Goal: Check status: Check status

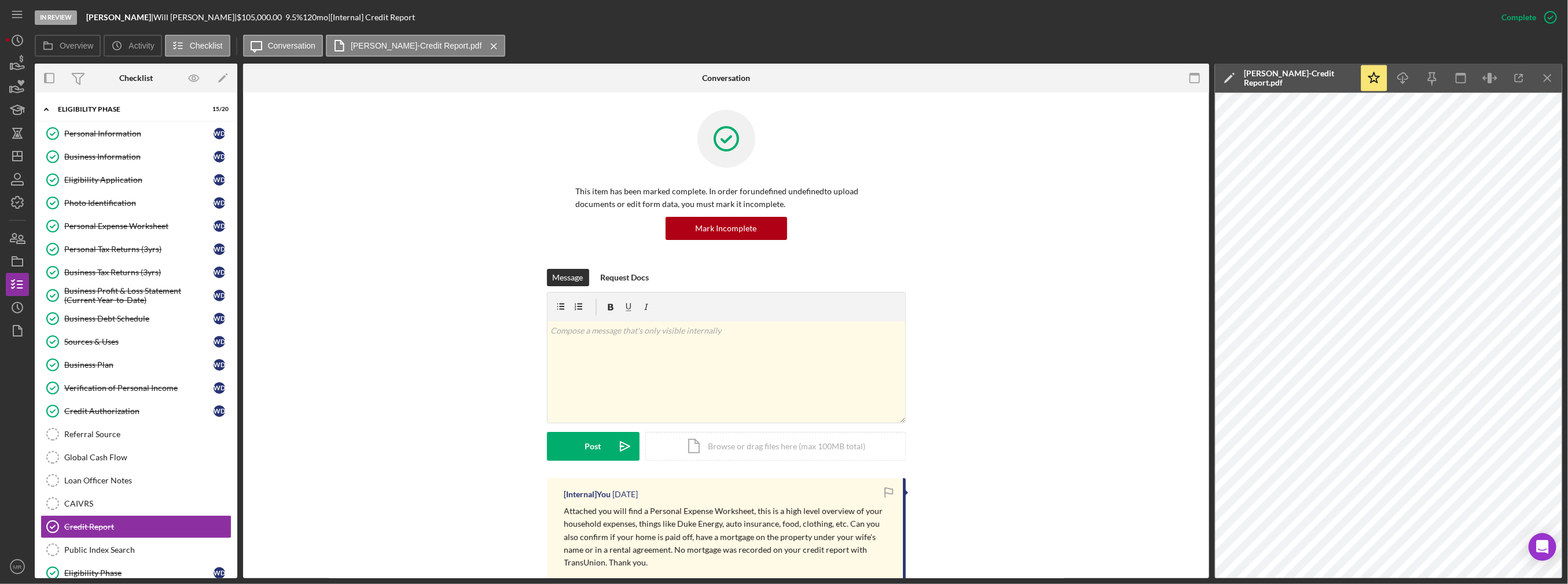
scroll to position [232, 0]
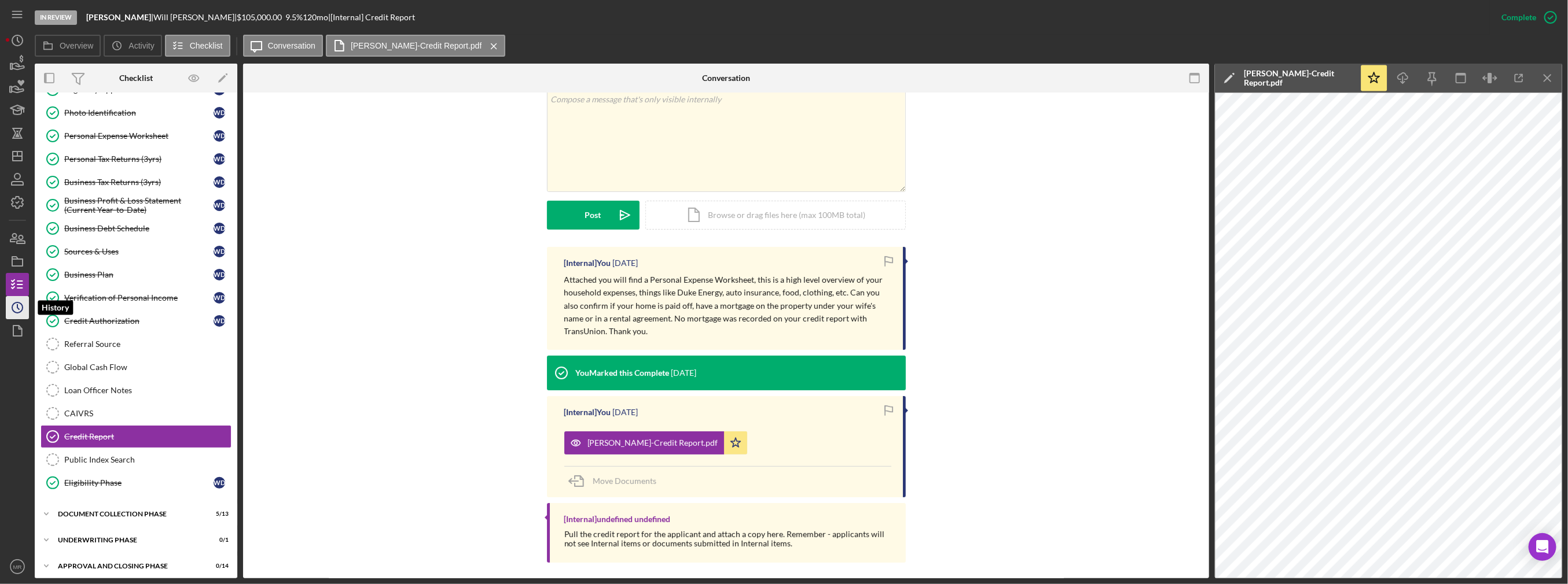
click at [18, 305] on icon "Icon/History" at bounding box center [17, 308] width 29 height 29
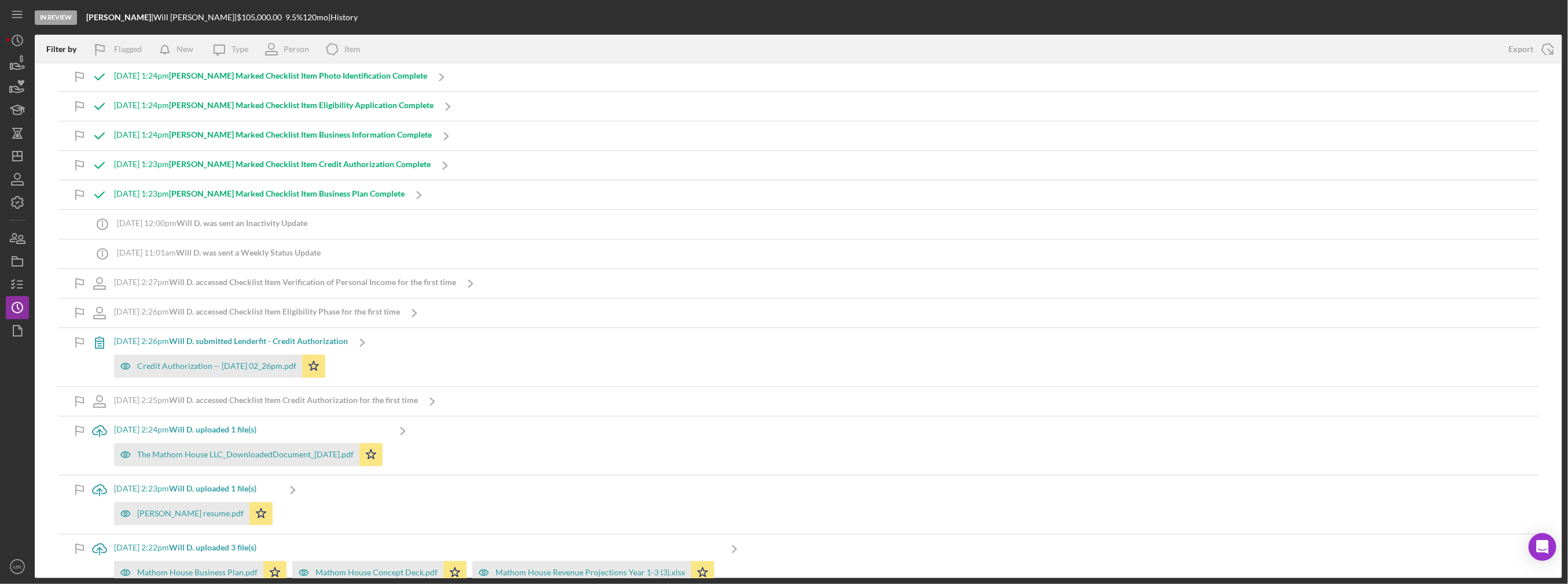
scroll to position [2603, 0]
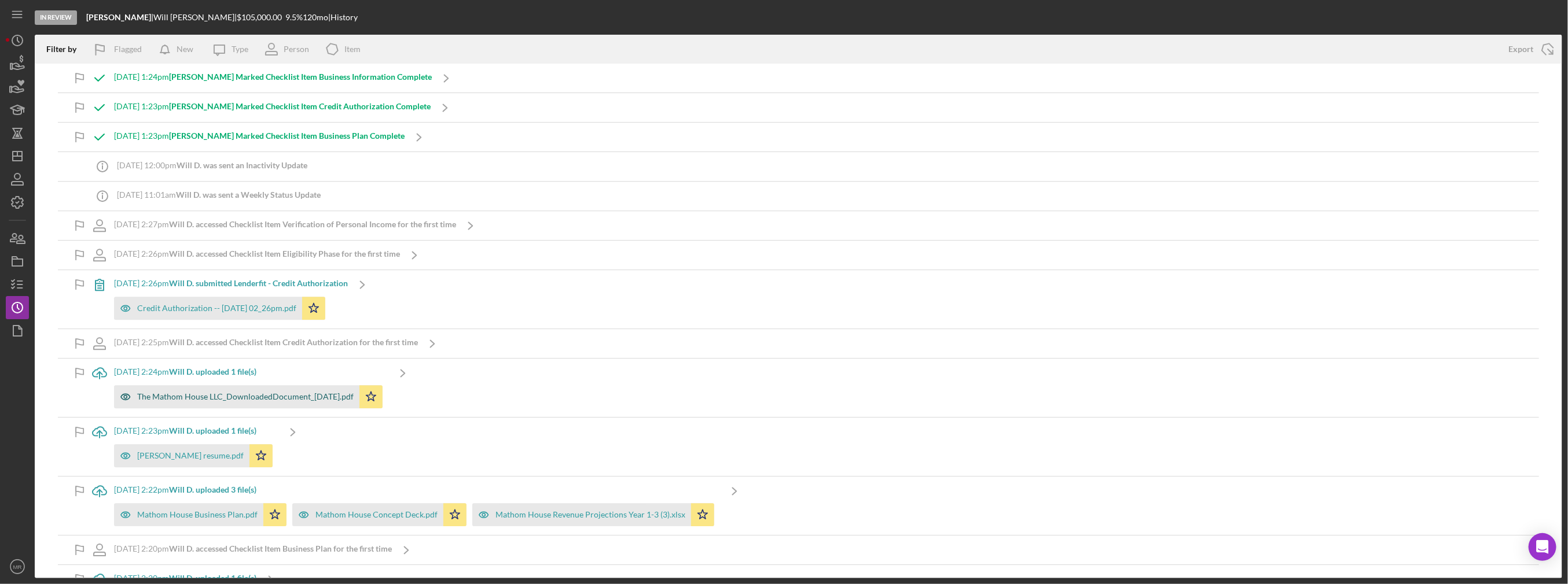
click at [261, 385] on div "The Mathom House LLC_DownloadedDocument_[DATE].pdf" at bounding box center [237, 397] width 245 height 23
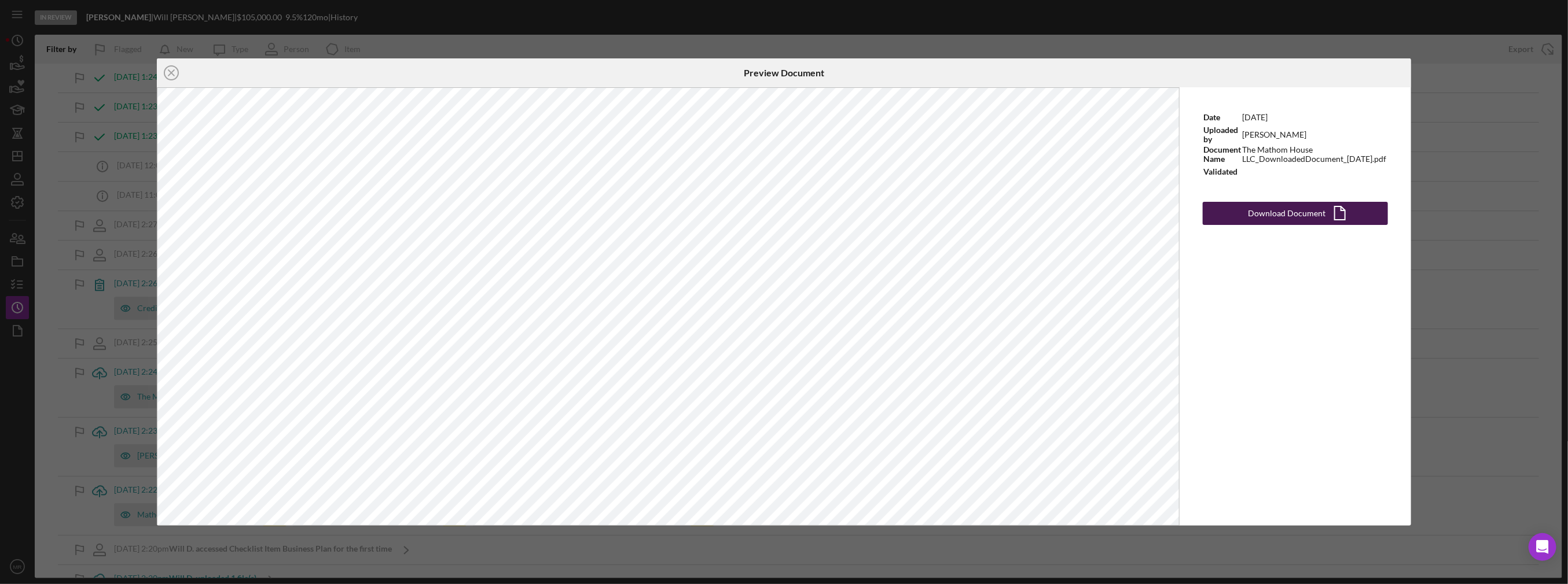
click at [1248, 225] on button "Download Document Icon/Document" at bounding box center [1295, 214] width 185 height 23
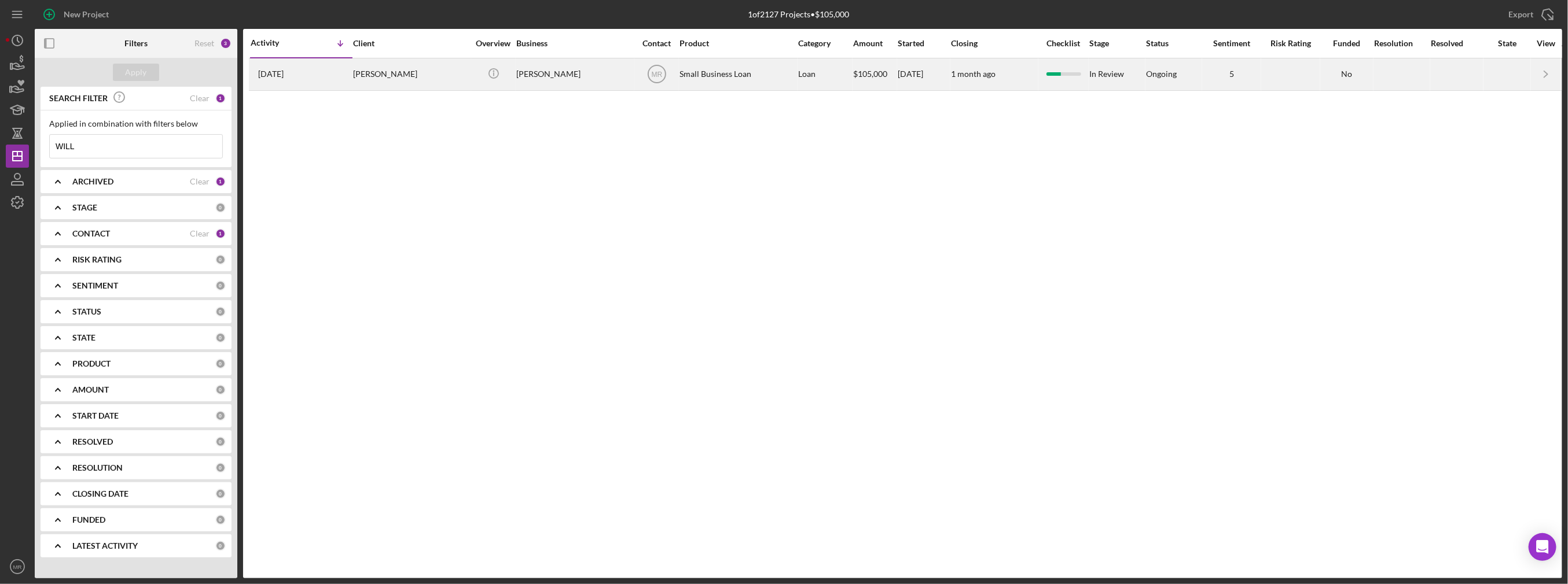
click at [404, 79] on div "[PERSON_NAME]" at bounding box center [411, 74] width 116 height 31
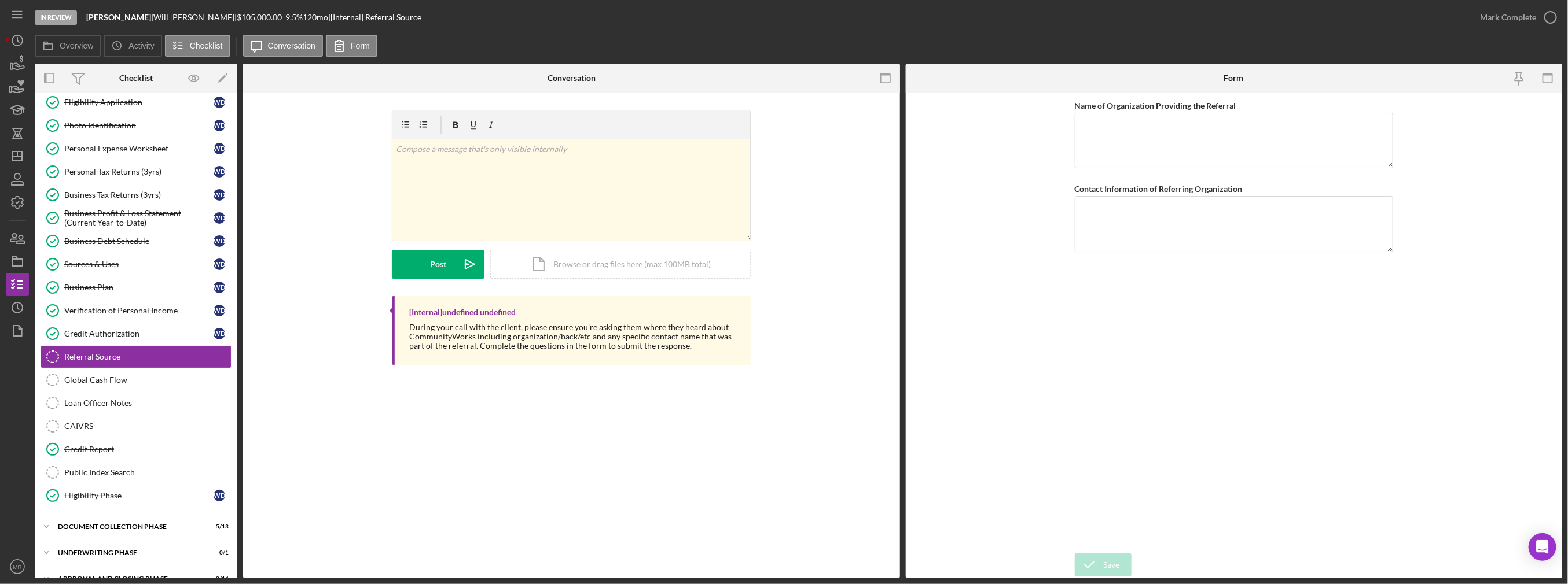
scroll to position [90, 0]
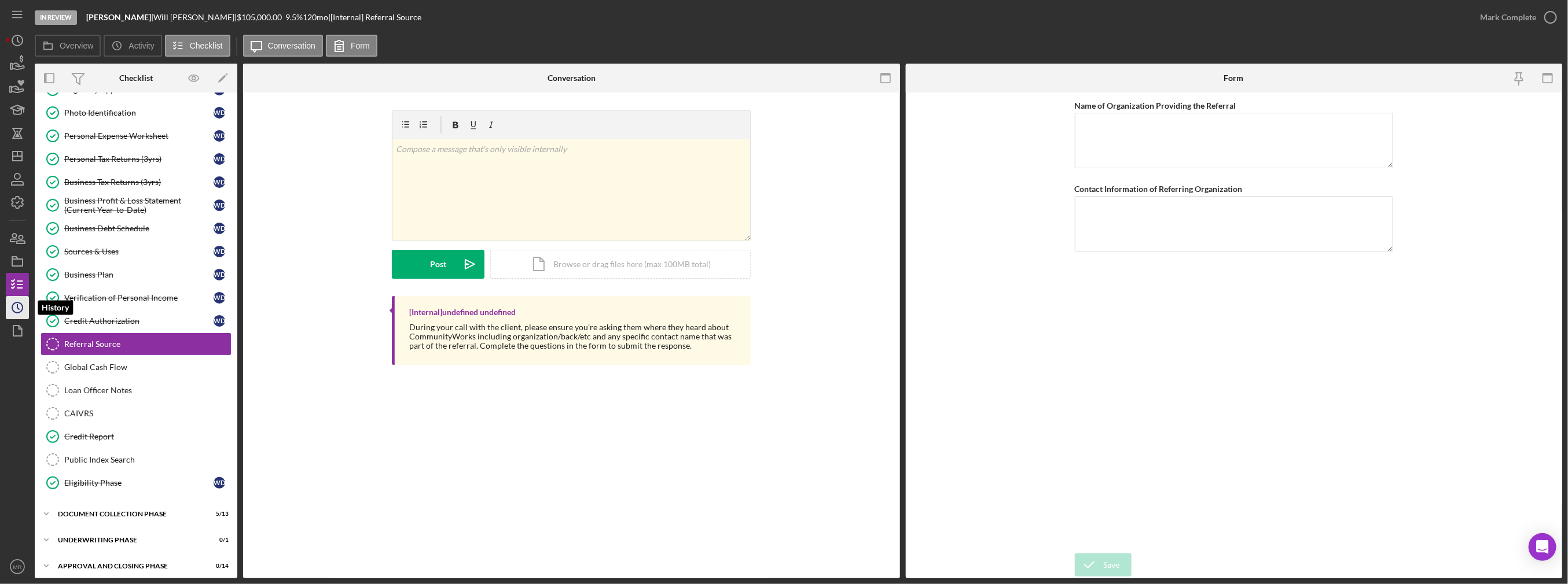
click at [15, 310] on icon "Icon/History" at bounding box center [17, 308] width 29 height 29
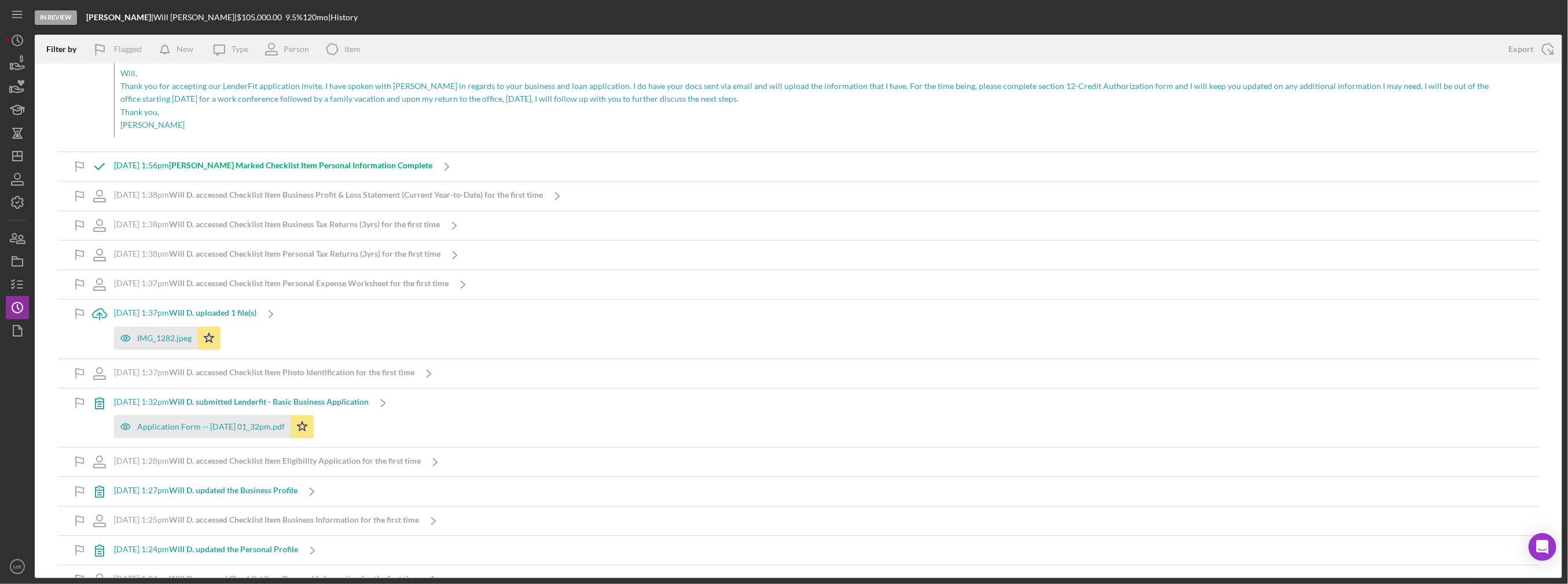
scroll to position [3759, 0]
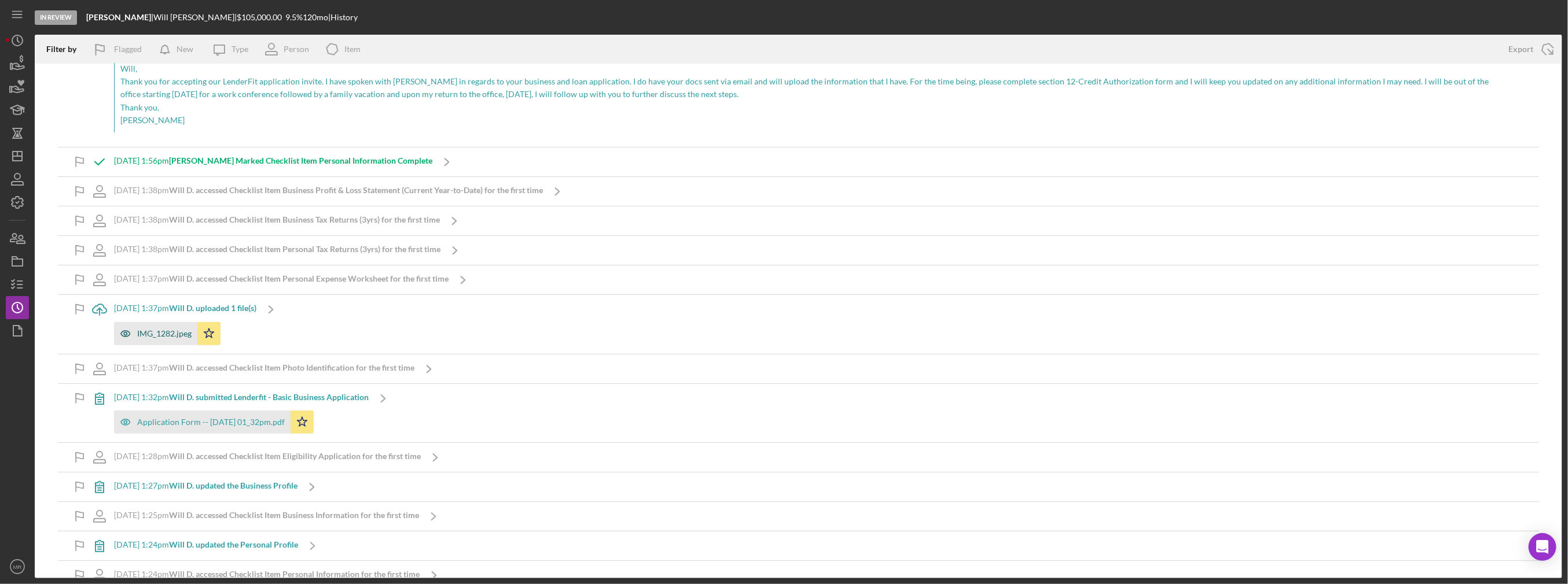
click at [163, 329] on div "IMG_1282.jpeg" at bounding box center [164, 333] width 55 height 9
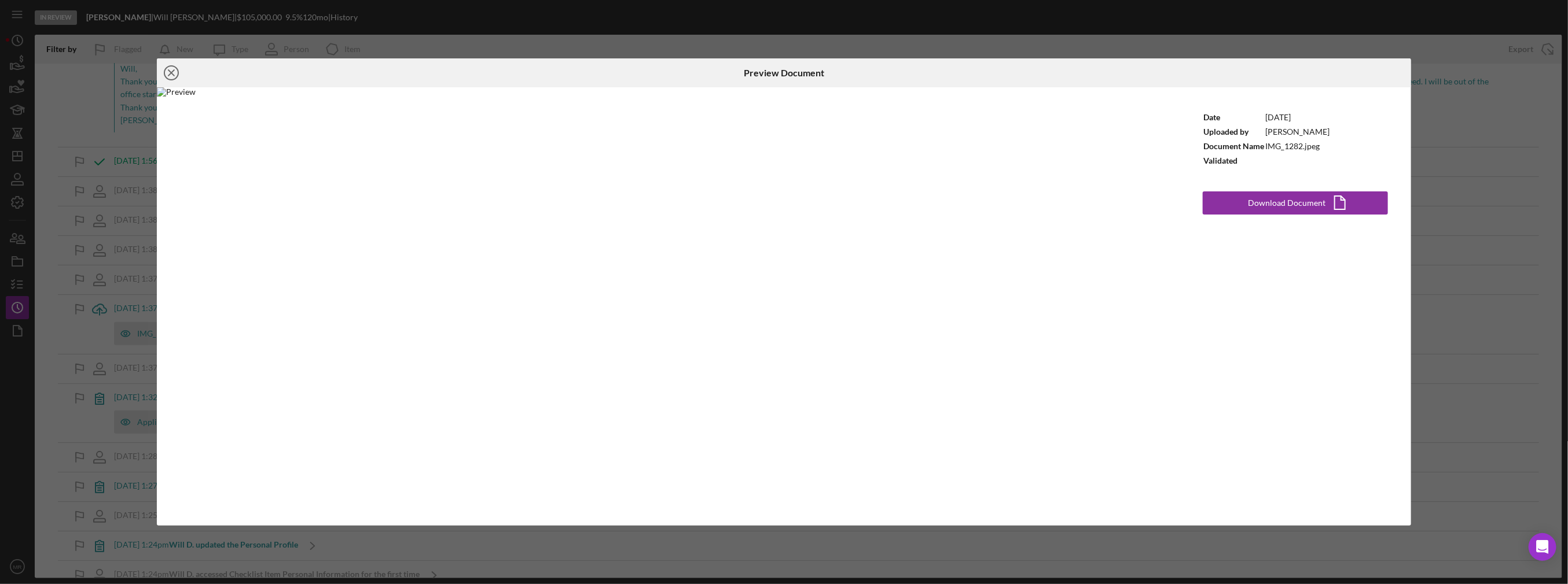
click at [172, 72] on line at bounding box center [171, 72] width 6 height 6
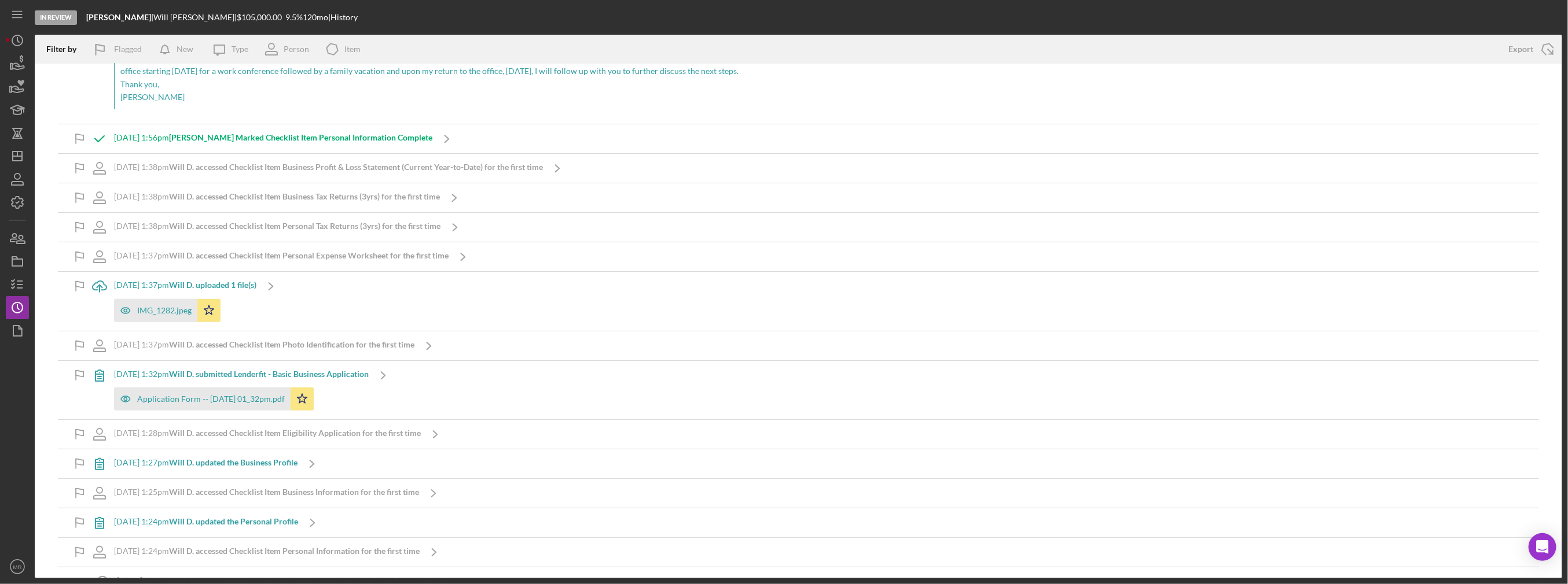
scroll to position [3540, 0]
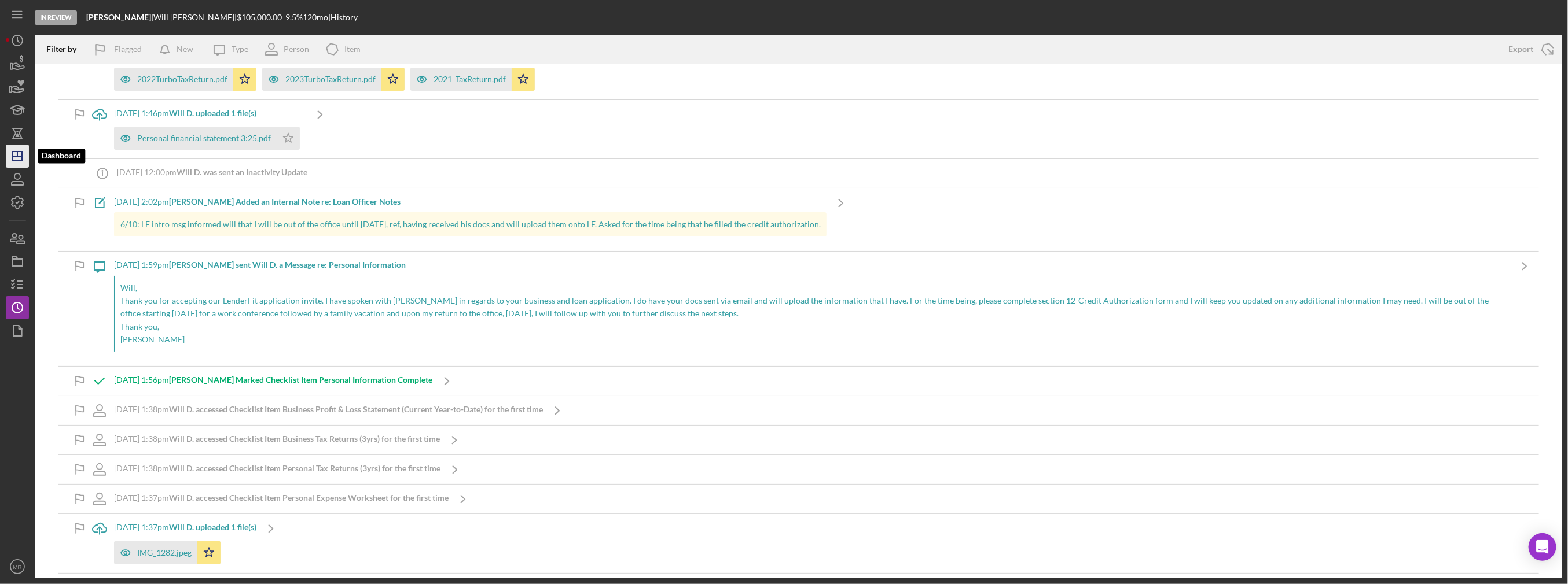
click at [14, 157] on icon "Icon/Dashboard" at bounding box center [17, 156] width 29 height 29
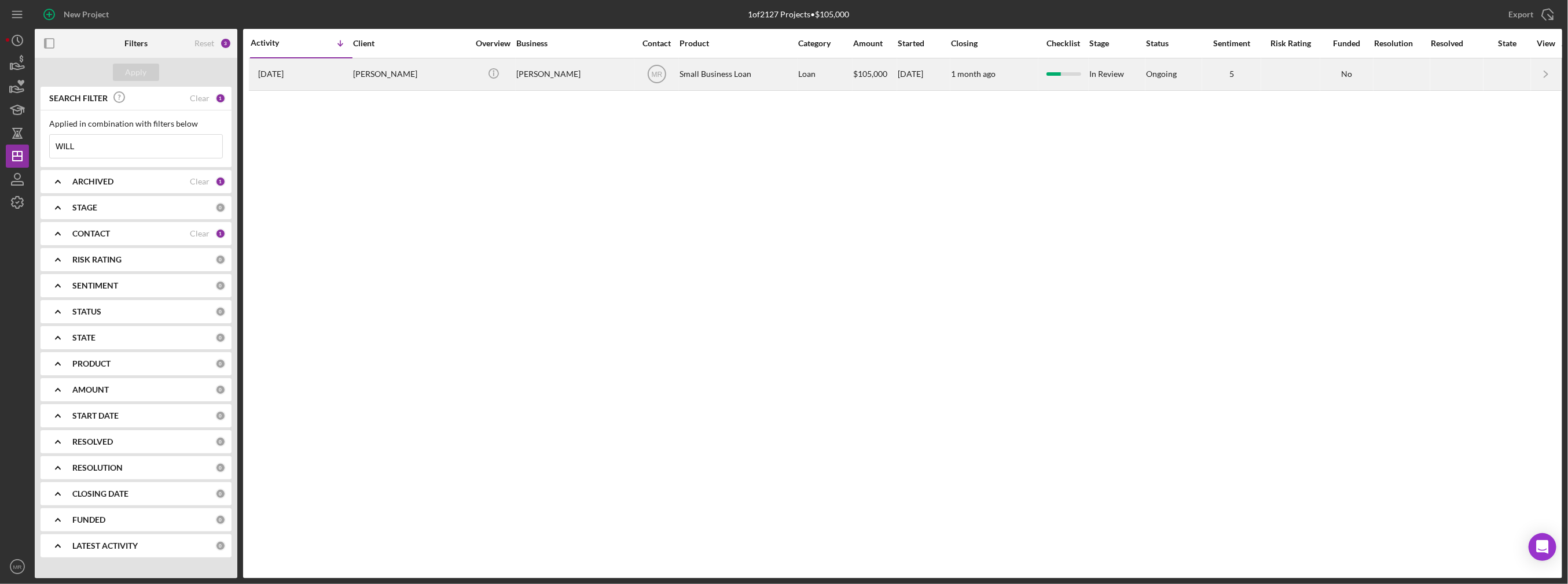
click at [354, 80] on div "[PERSON_NAME]" at bounding box center [411, 74] width 116 height 31
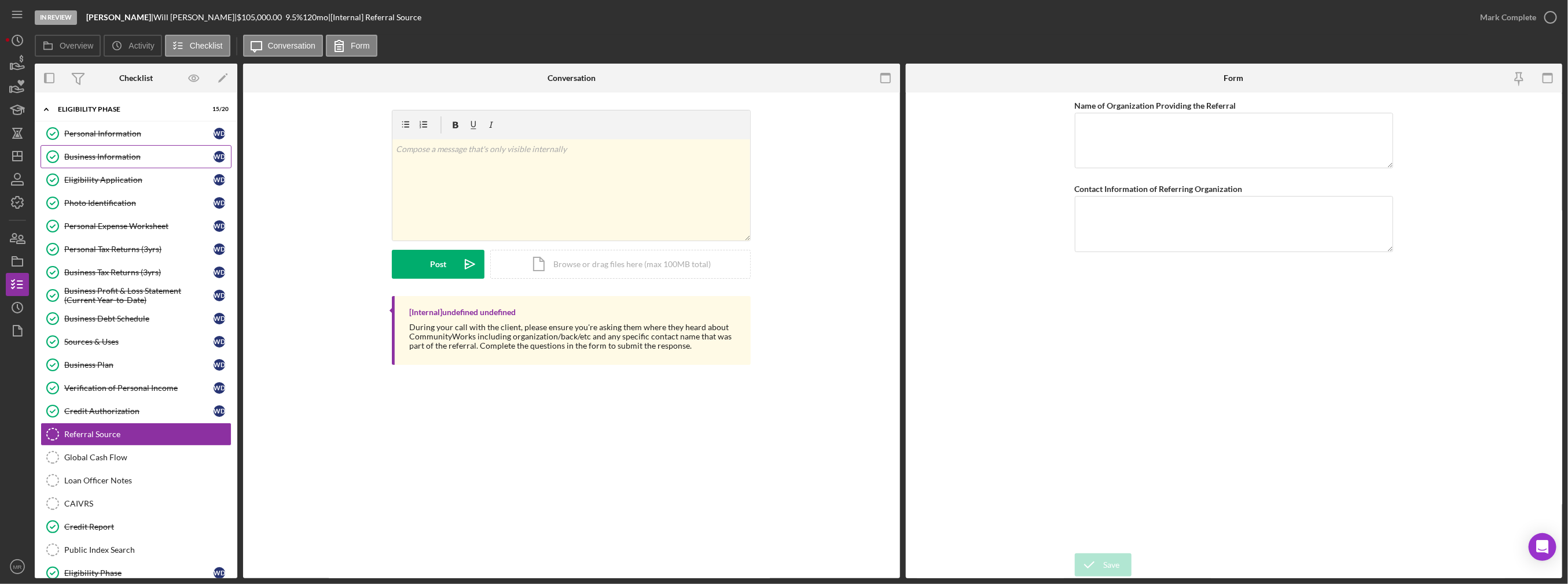
click at [91, 159] on div "Business Information" at bounding box center [139, 157] width 149 height 9
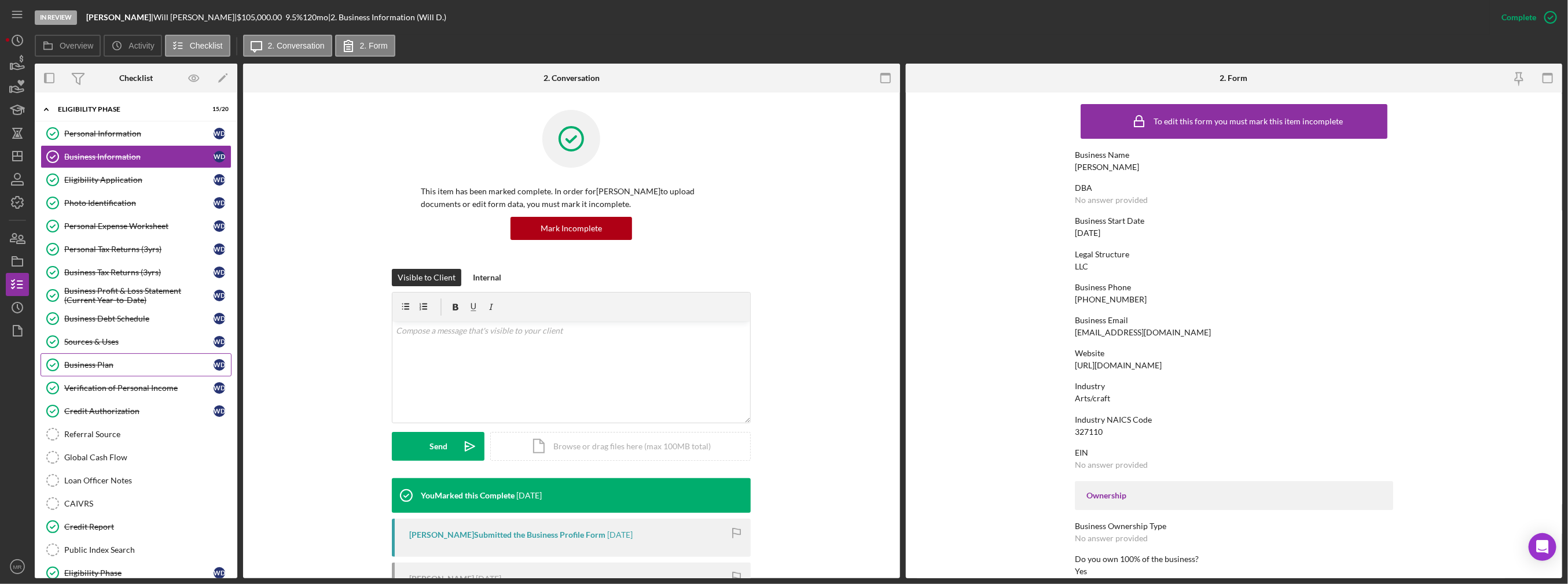
click at [113, 362] on div "Business Plan" at bounding box center [139, 365] width 149 height 9
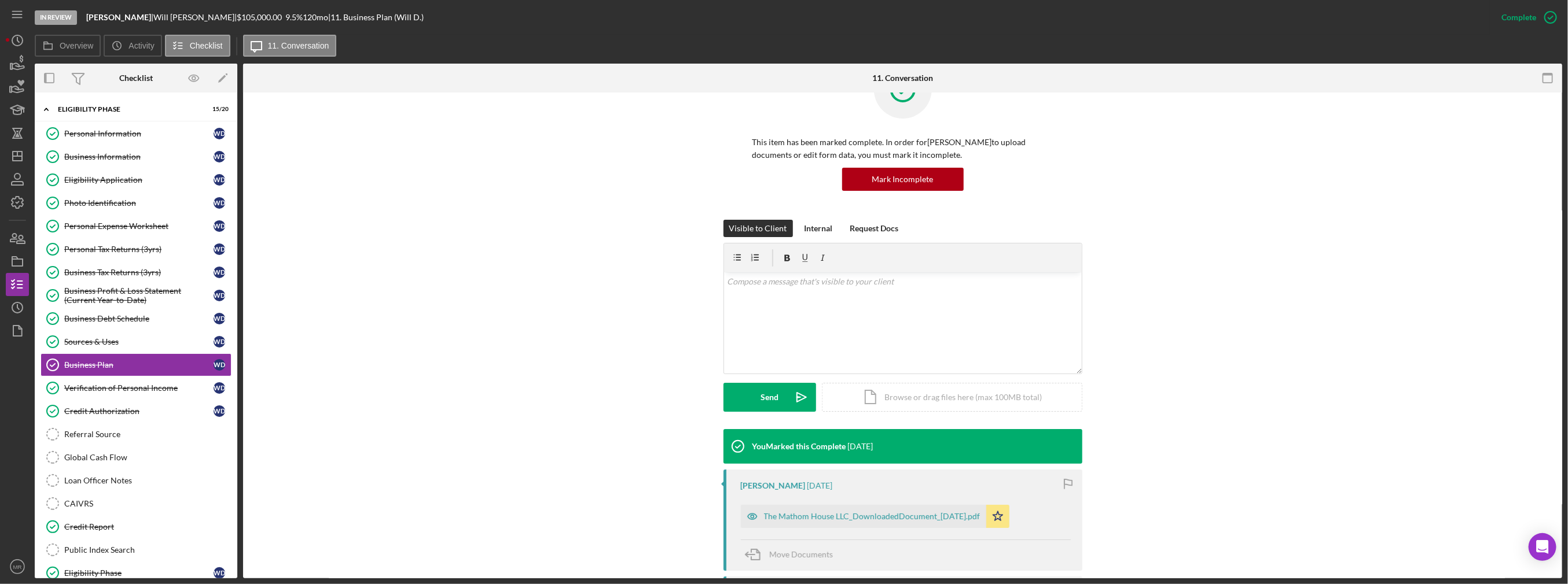
scroll to position [115, 0]
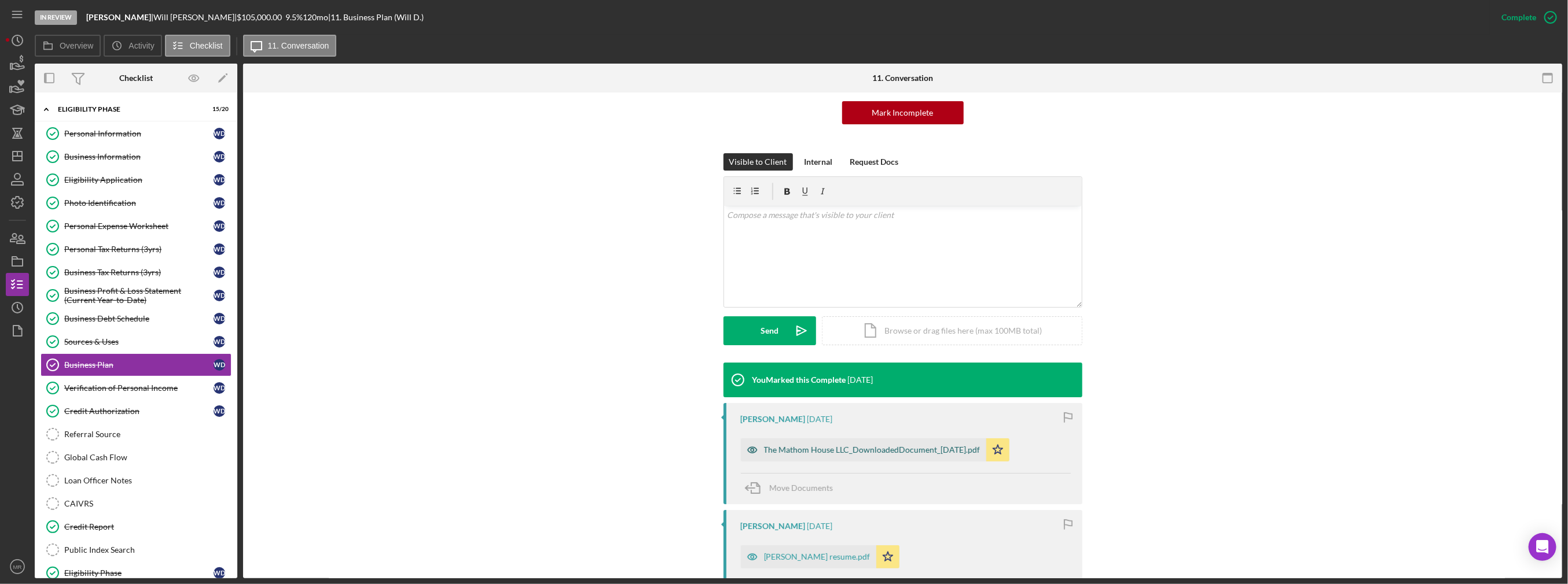
click at [824, 454] on div "The Mathom House LLC_DownloadedDocument_[DATE].pdf" at bounding box center [863, 450] width 245 height 23
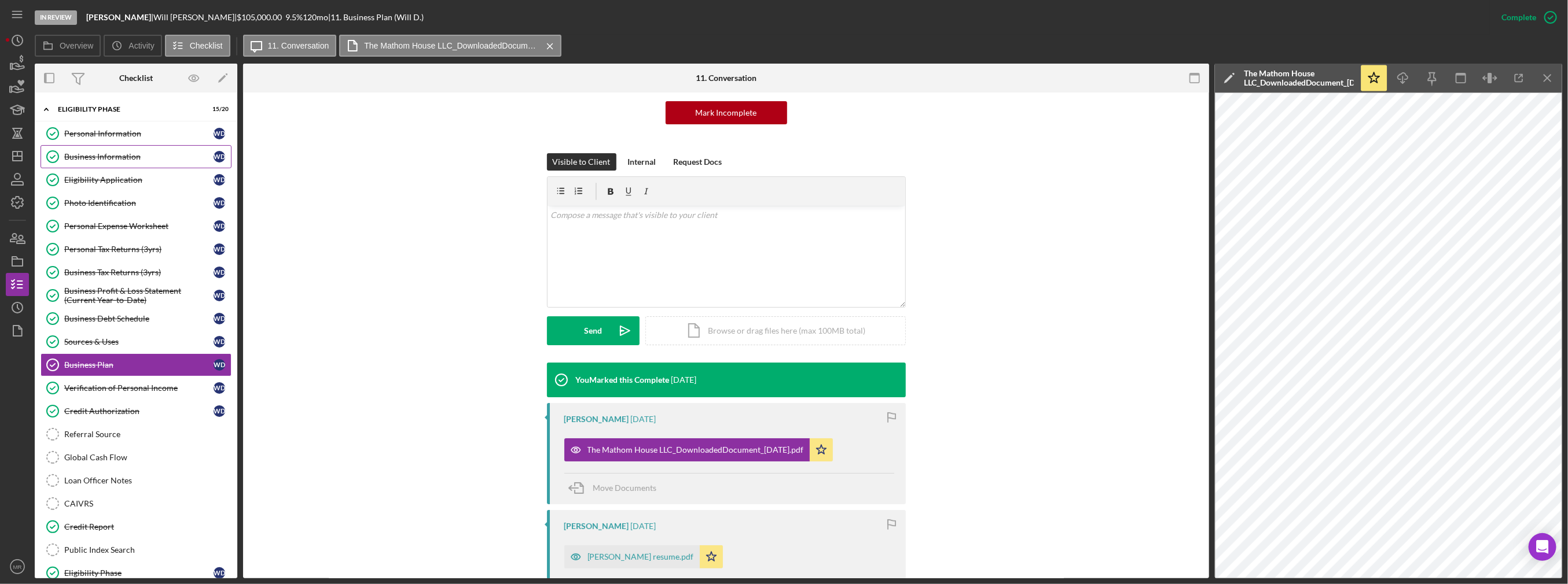
click at [110, 157] on div "Business Information" at bounding box center [139, 157] width 149 height 9
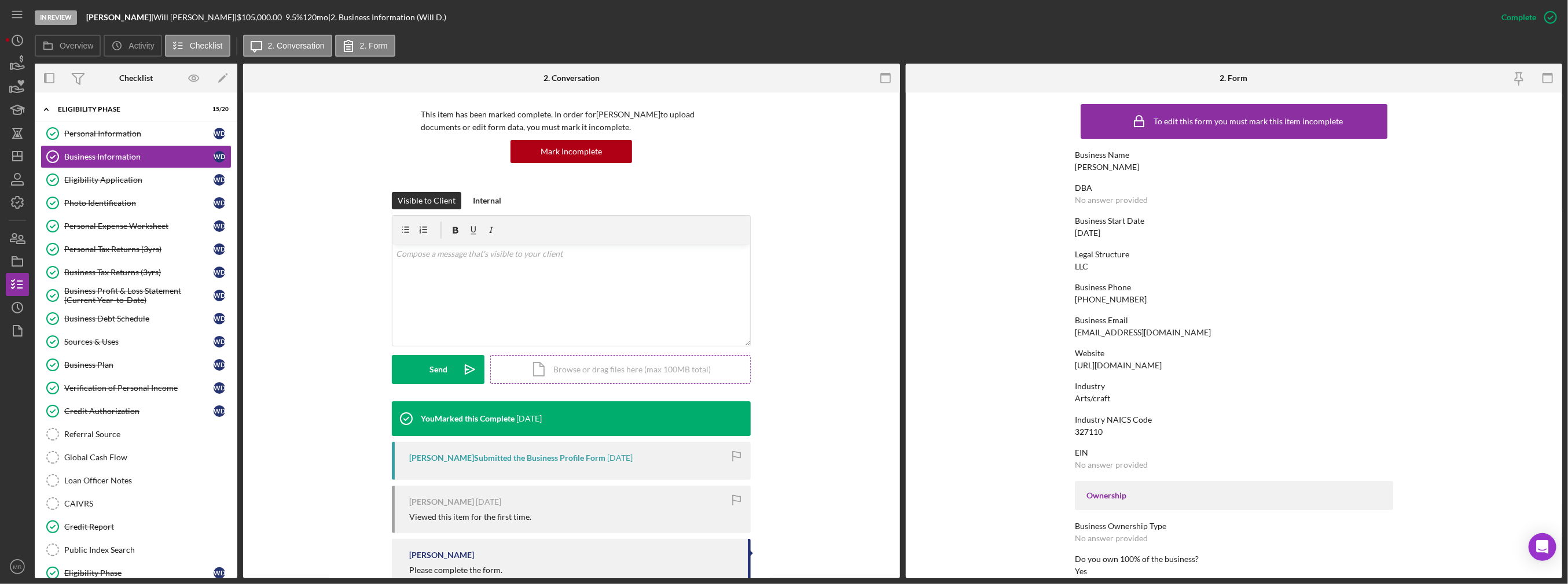
scroll to position [111, 0]
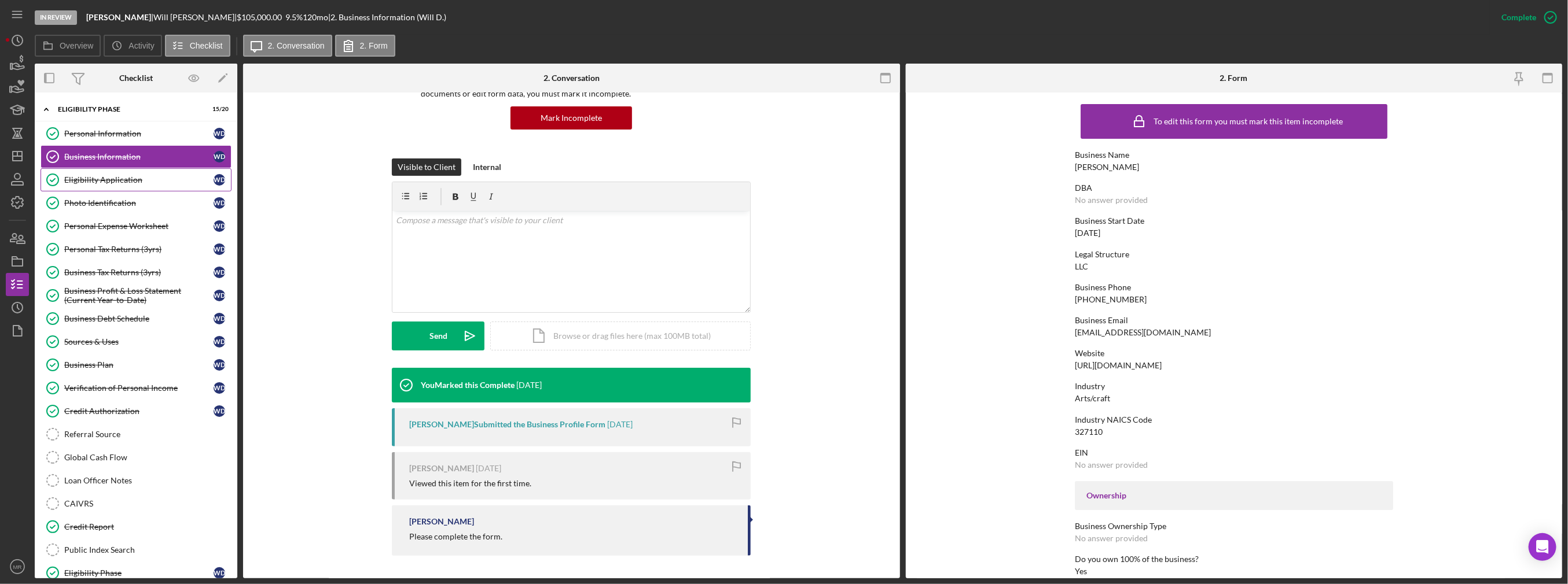
click at [107, 183] on div "Eligibility Application" at bounding box center [139, 179] width 149 height 9
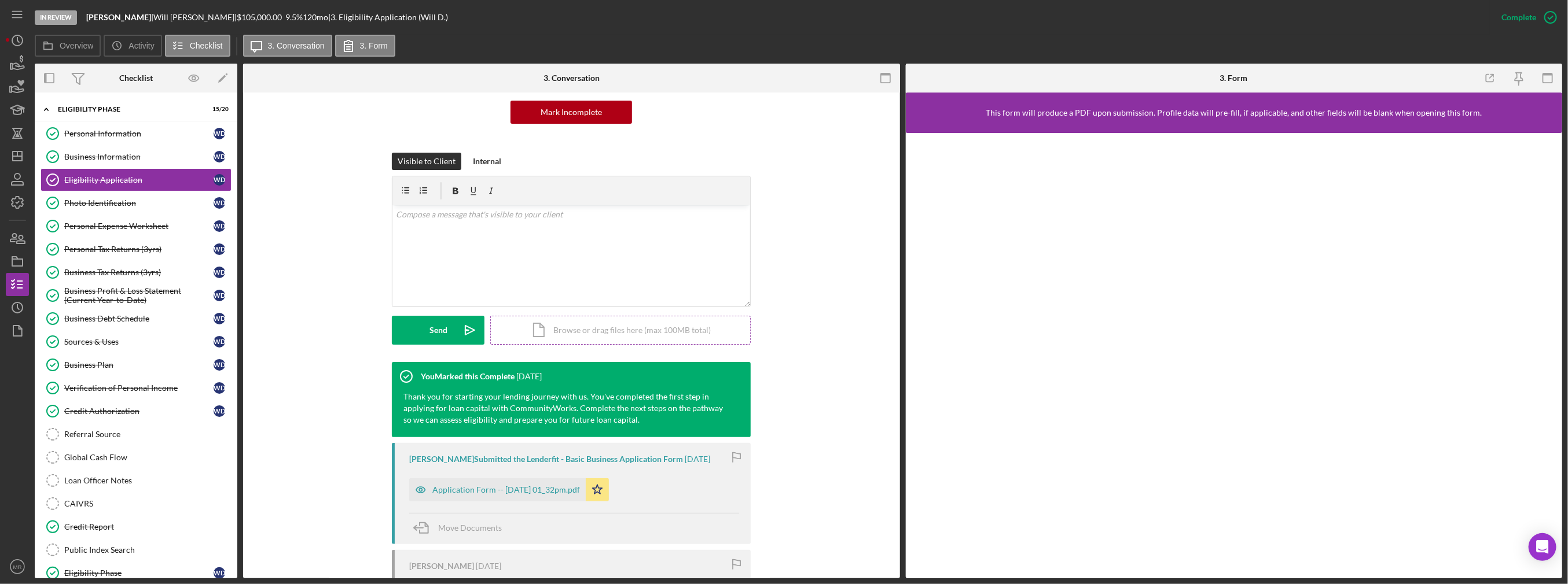
scroll to position [233, 0]
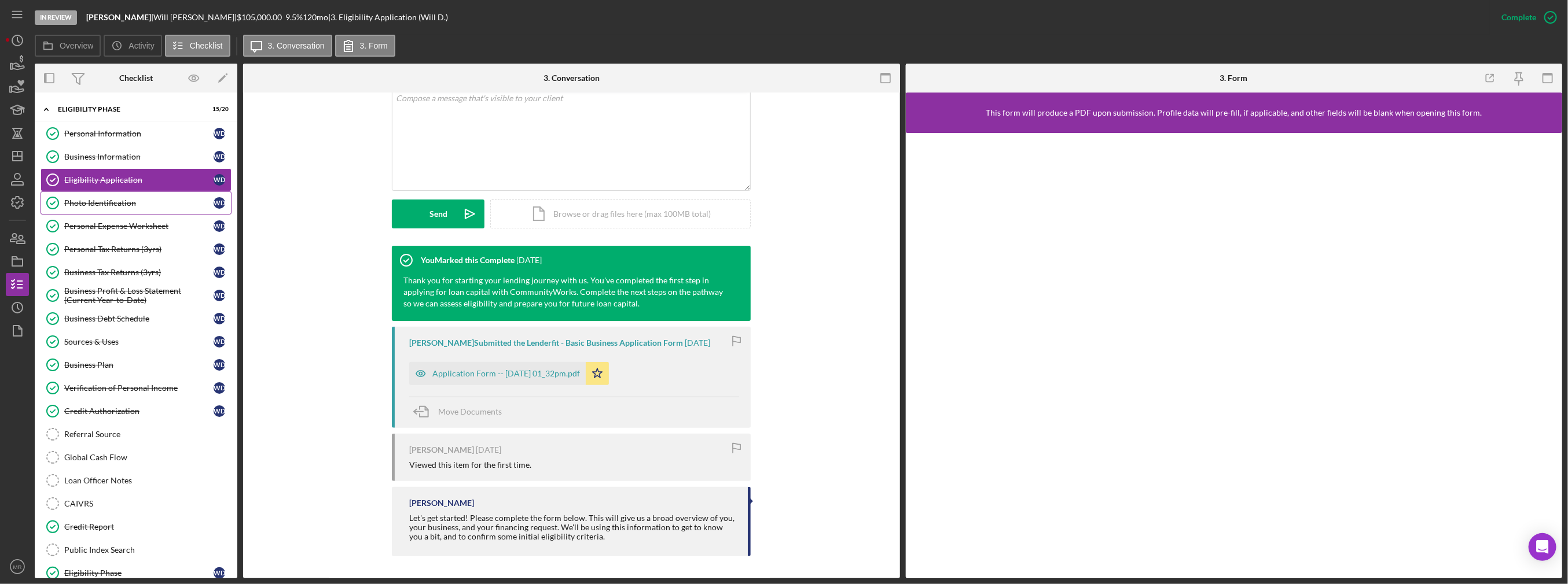
click at [147, 204] on div "Photo Identification" at bounding box center [139, 203] width 149 height 9
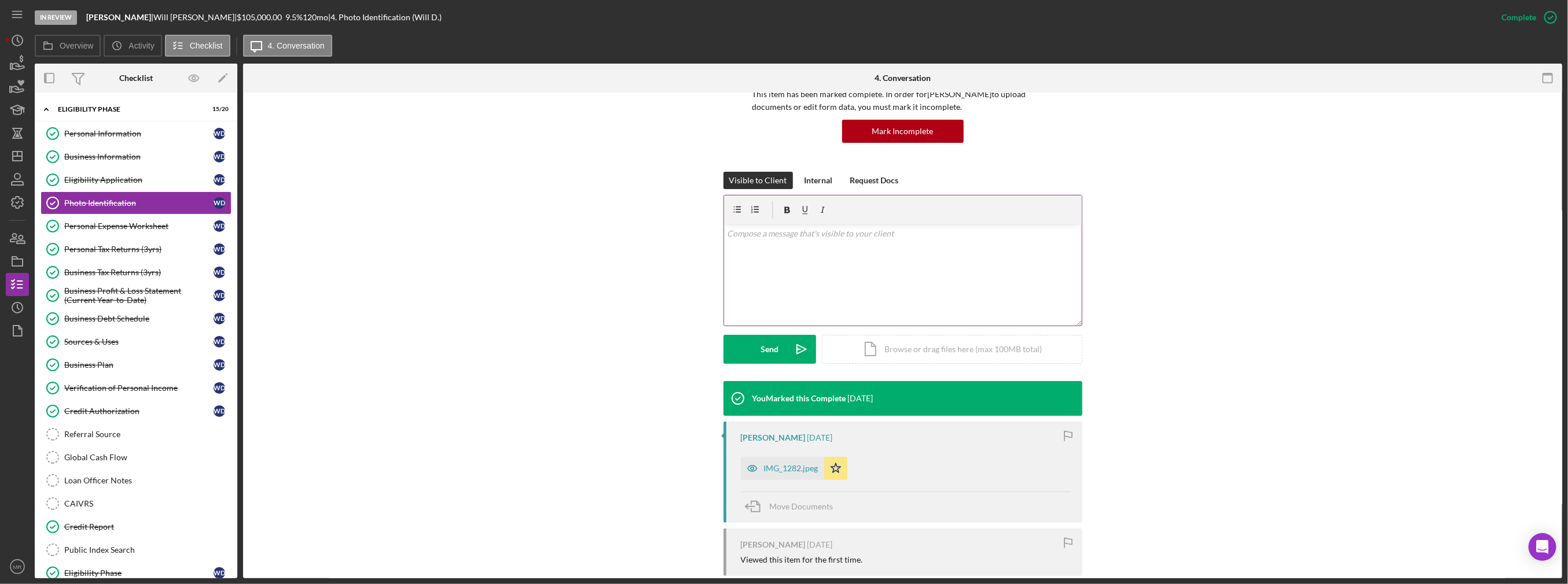
scroll to position [192, 0]
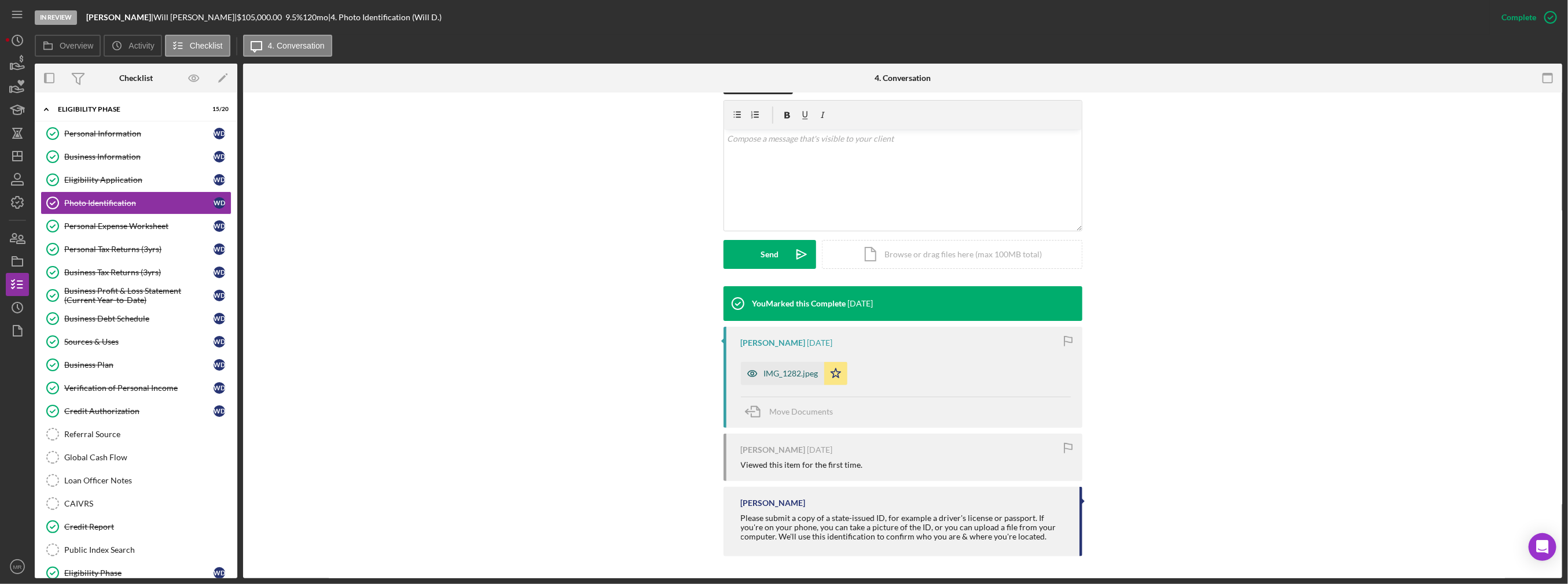
click at [799, 369] on div "IMG_1282.jpeg" at bounding box center [791, 373] width 55 height 9
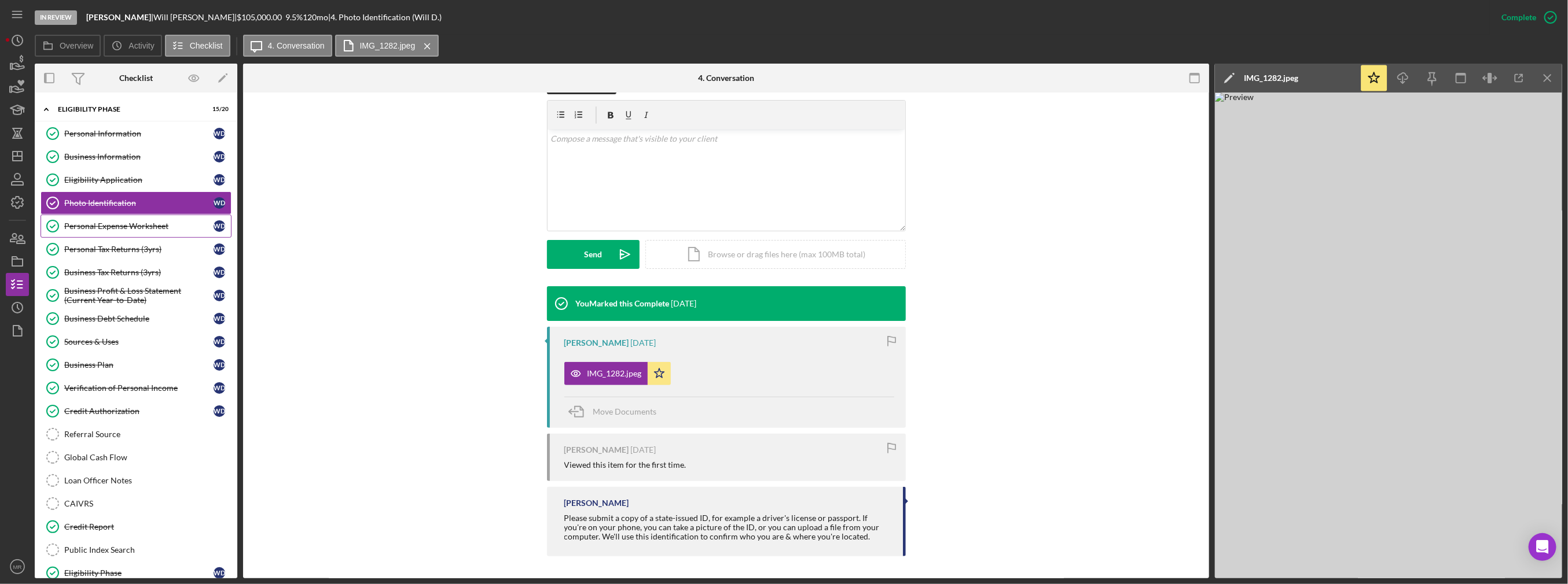
drag, startPoint x: 156, startPoint y: 224, endPoint x: 163, endPoint y: 224, distance: 7.0
click at [157, 224] on div "Personal Expense Worksheet" at bounding box center [139, 226] width 149 height 9
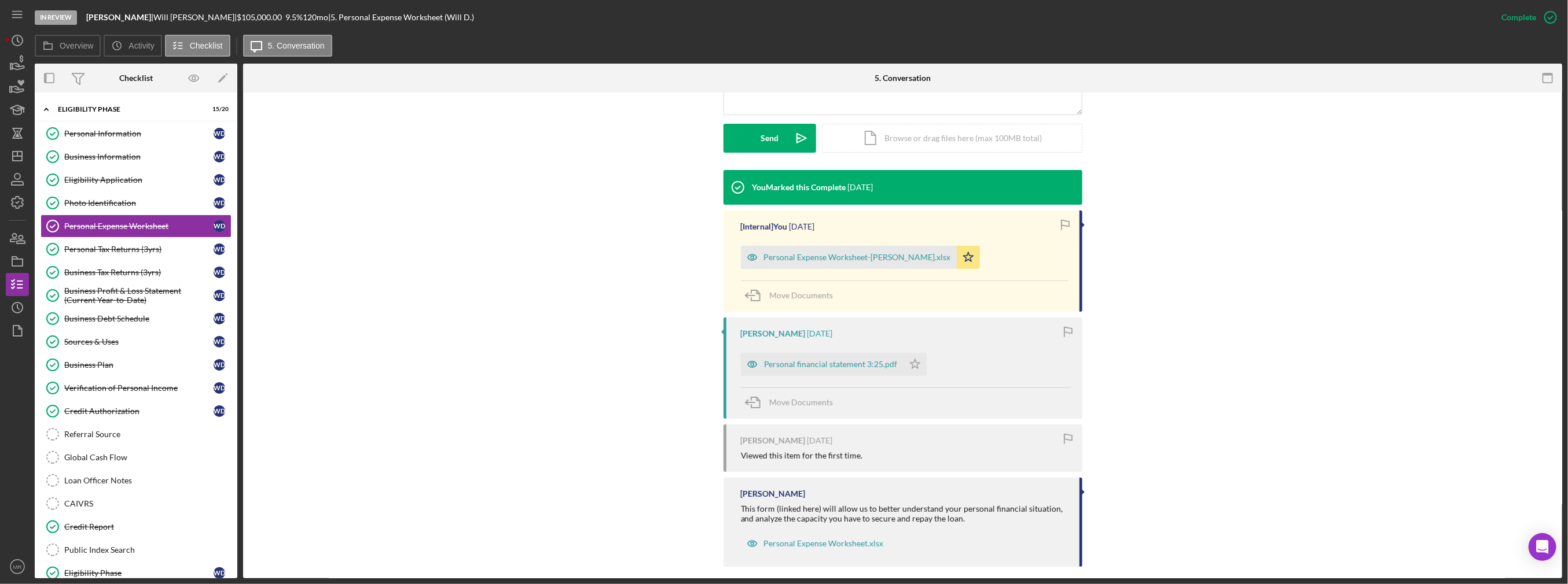
scroll to position [318, 0]
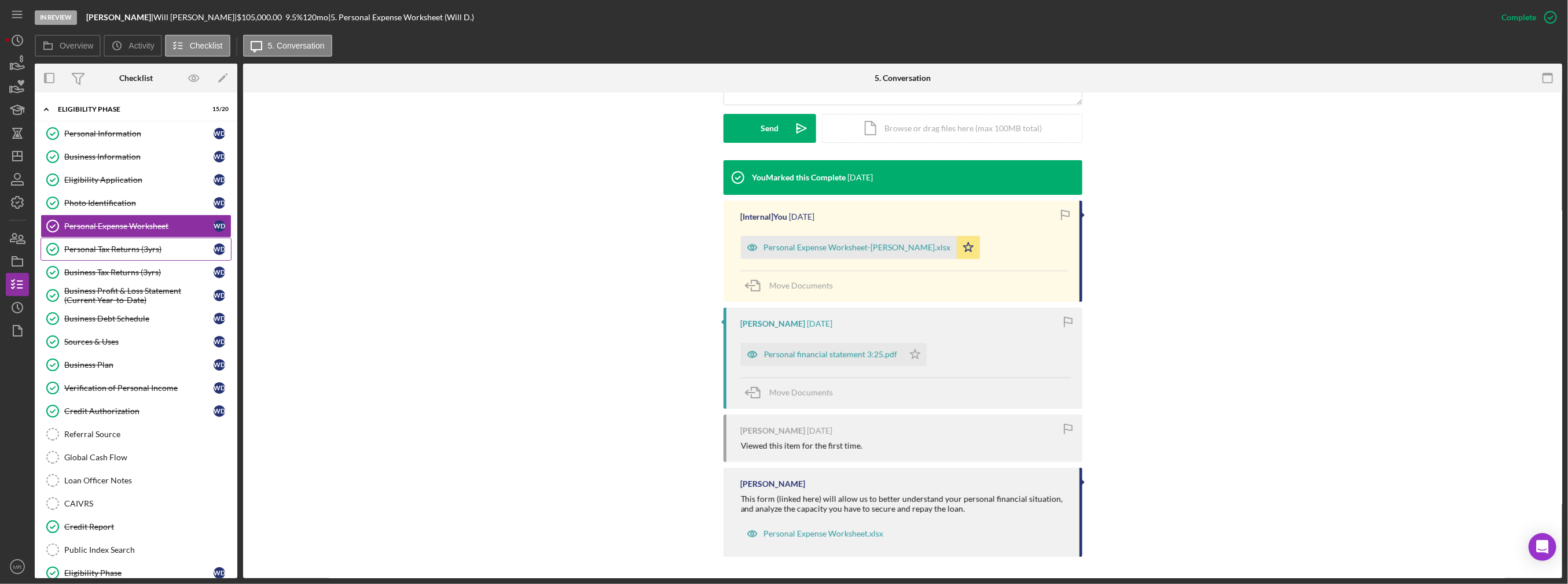
click at [154, 255] on link "Personal Tax Returns (3yrs) Personal Tax Returns (3yrs) W D" at bounding box center [136, 249] width 191 height 23
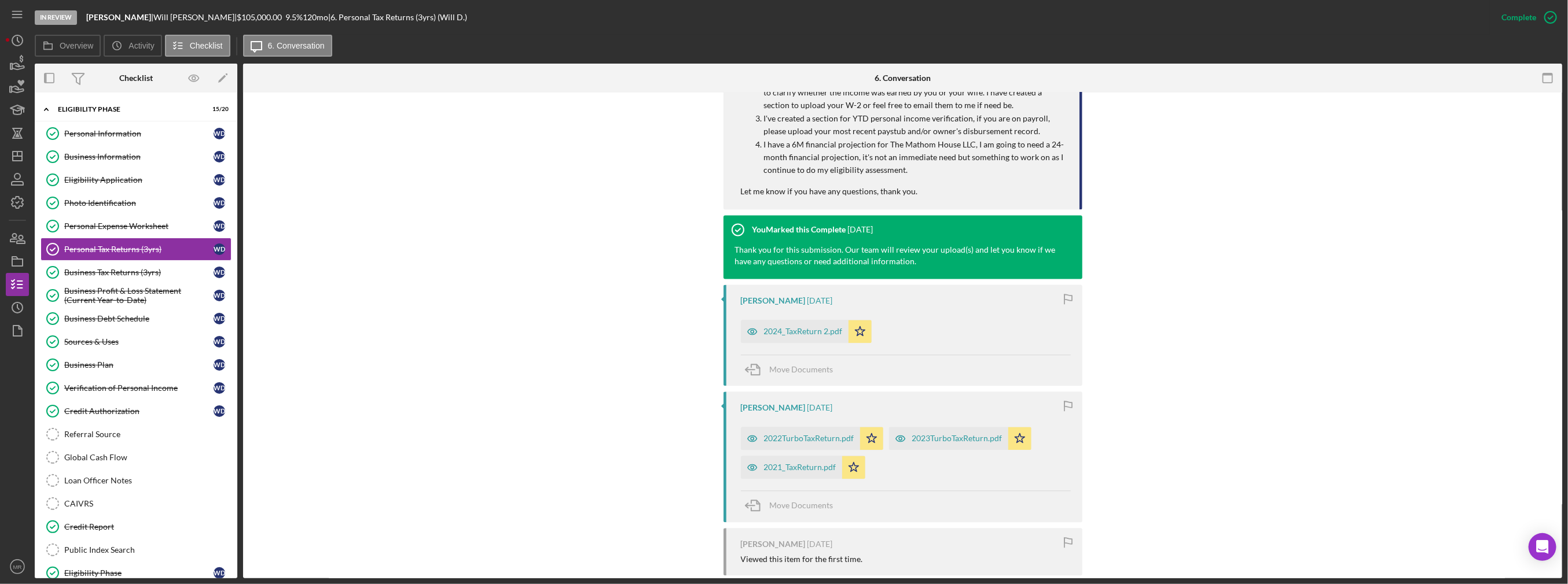
scroll to position [2009, 0]
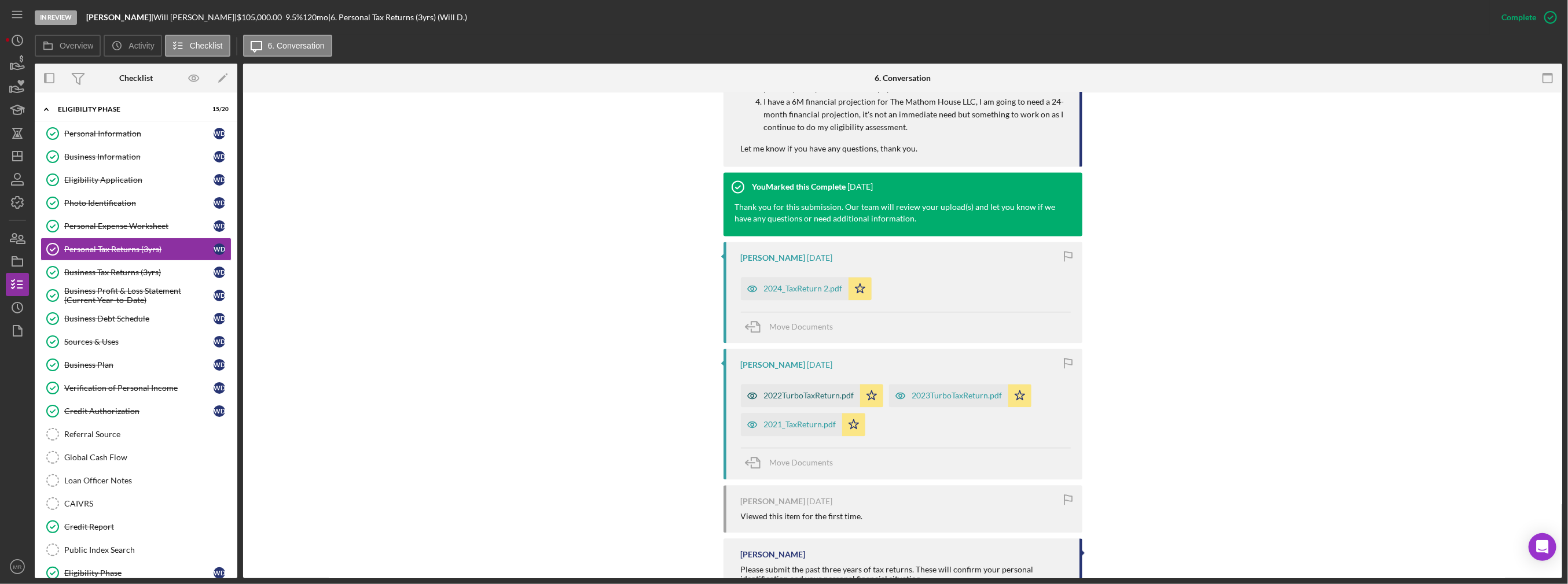
click at [813, 391] on div "2022TurboTaxReturn.pdf" at bounding box center [809, 395] width 90 height 9
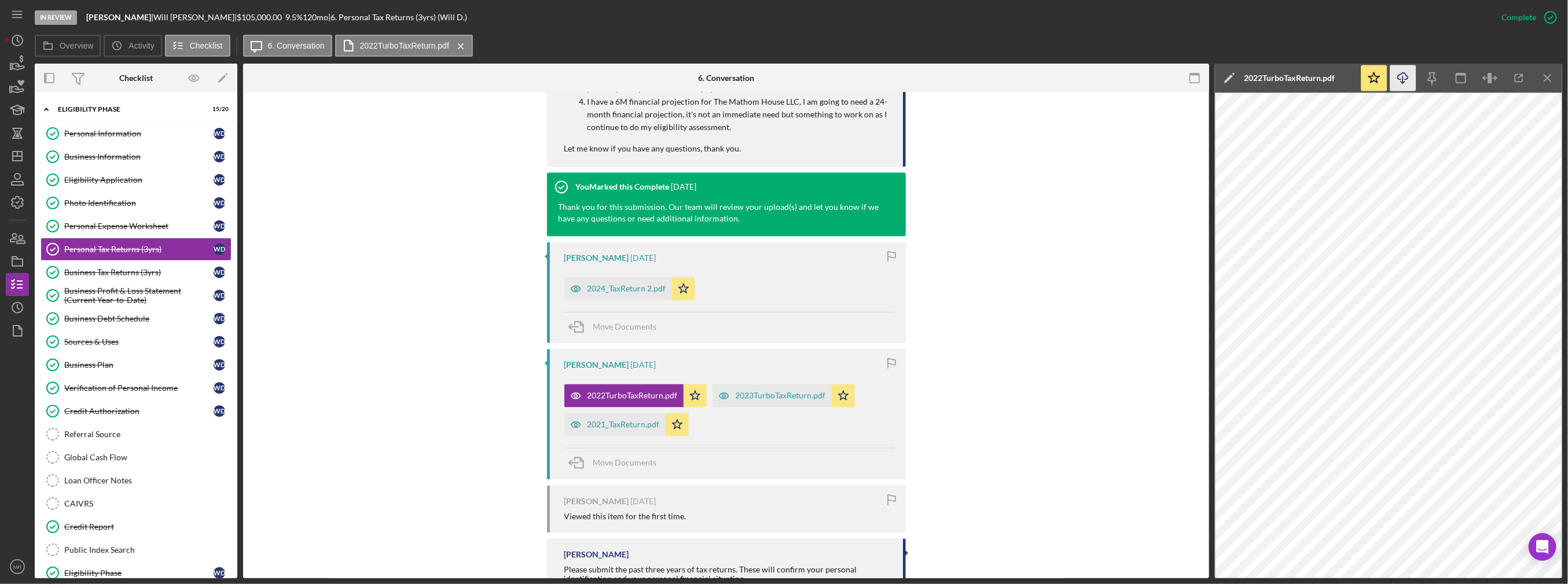
click at [1410, 77] on icon "Icon/Download" at bounding box center [1403, 78] width 26 height 26
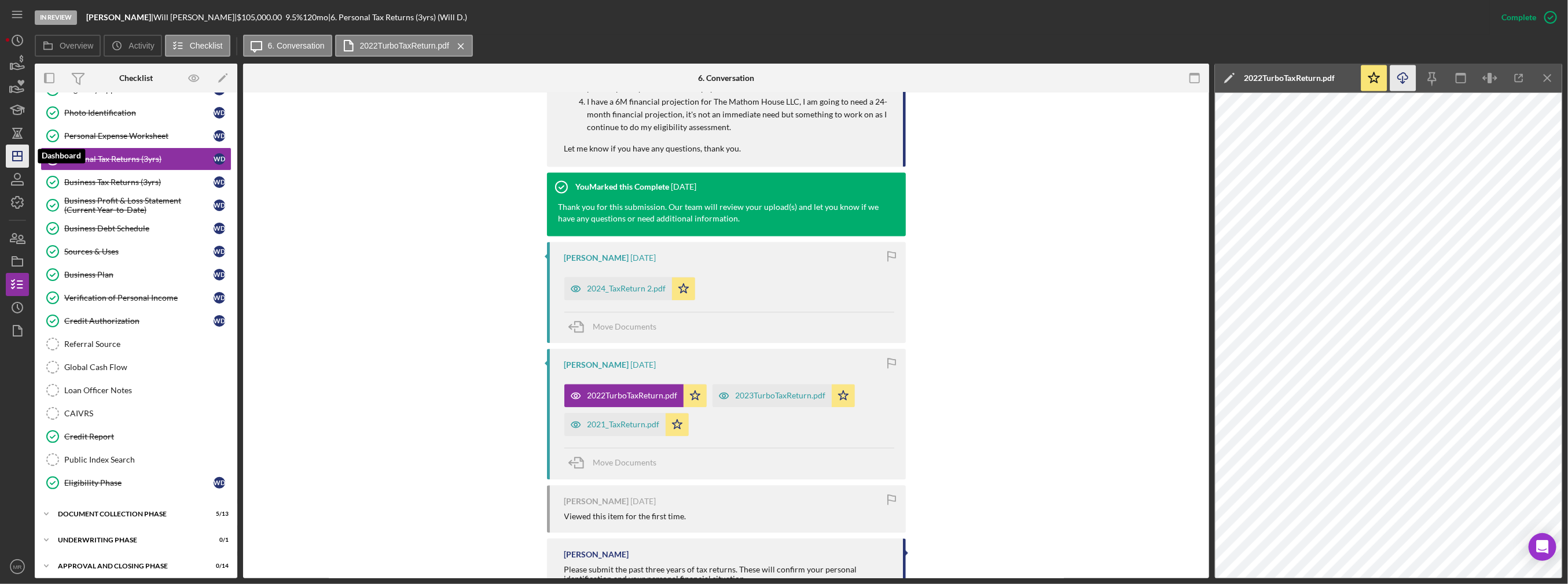
click at [22, 150] on icon "Icon/Dashboard" at bounding box center [17, 156] width 29 height 29
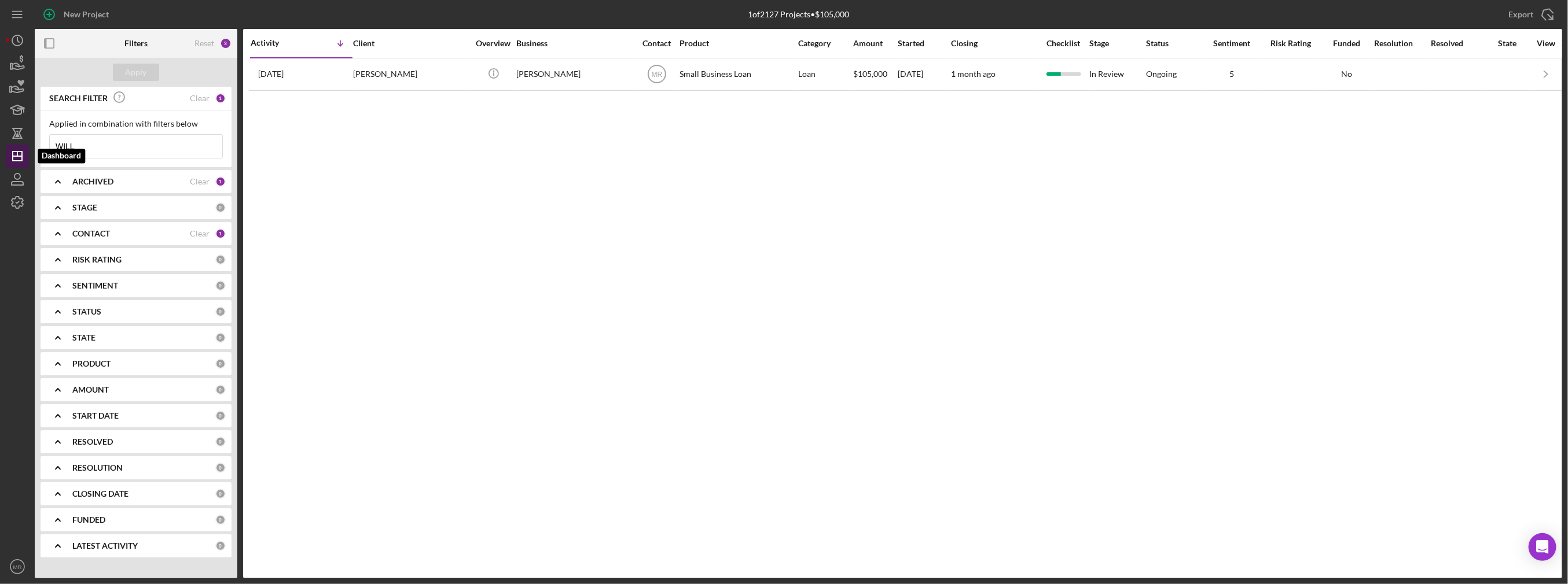
click at [13, 154] on polygon "button" at bounding box center [17, 156] width 9 height 9
